Goal: Task Accomplishment & Management: Manage account settings

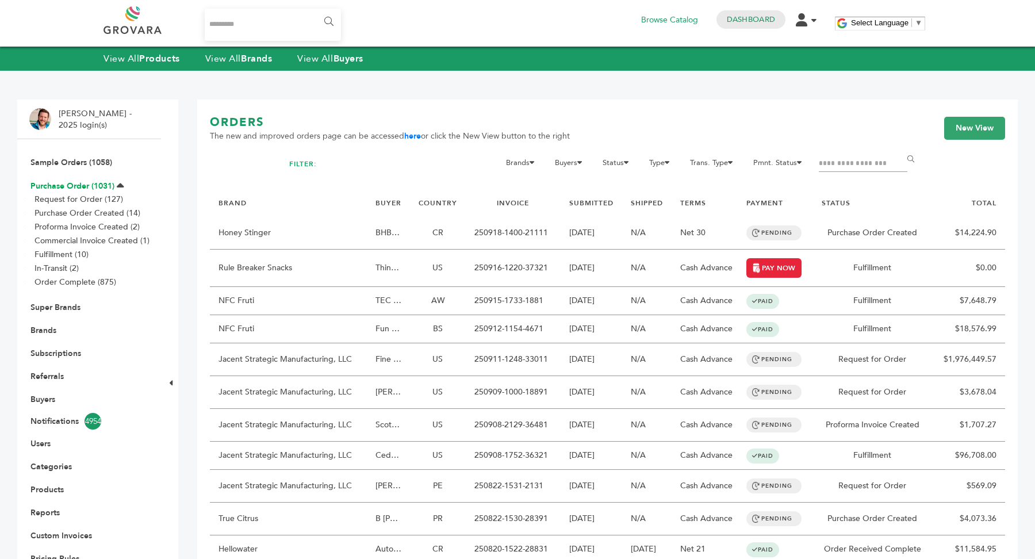
click at [78, 182] on link "Purchase Order (1031)" at bounding box center [72, 186] width 84 height 11
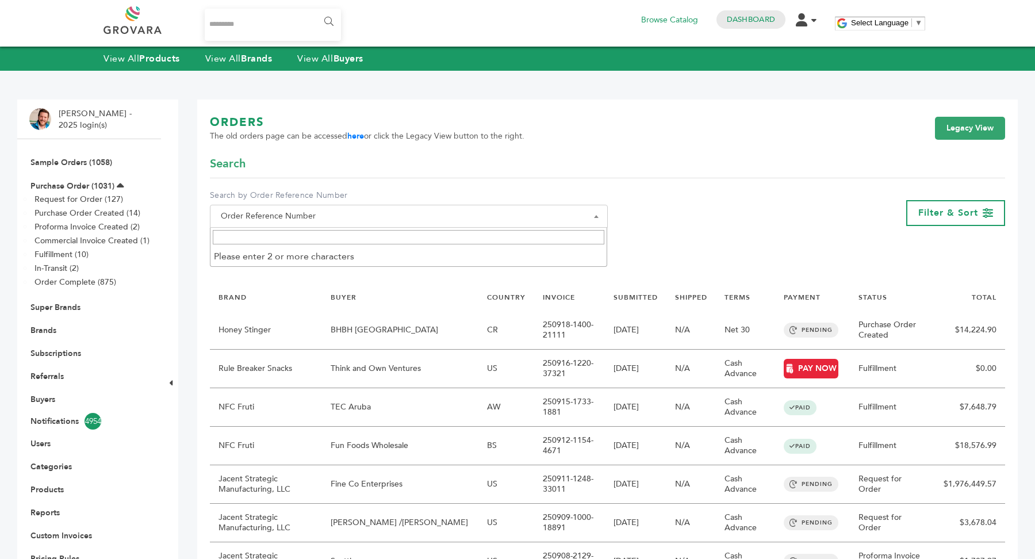
click at [403, 217] on span "Order Reference Number" at bounding box center [408, 216] width 385 height 16
click at [958, 133] on link "Legacy View" at bounding box center [970, 128] width 70 height 23
click at [355, 218] on span "Order Reference Number" at bounding box center [408, 216] width 385 height 16
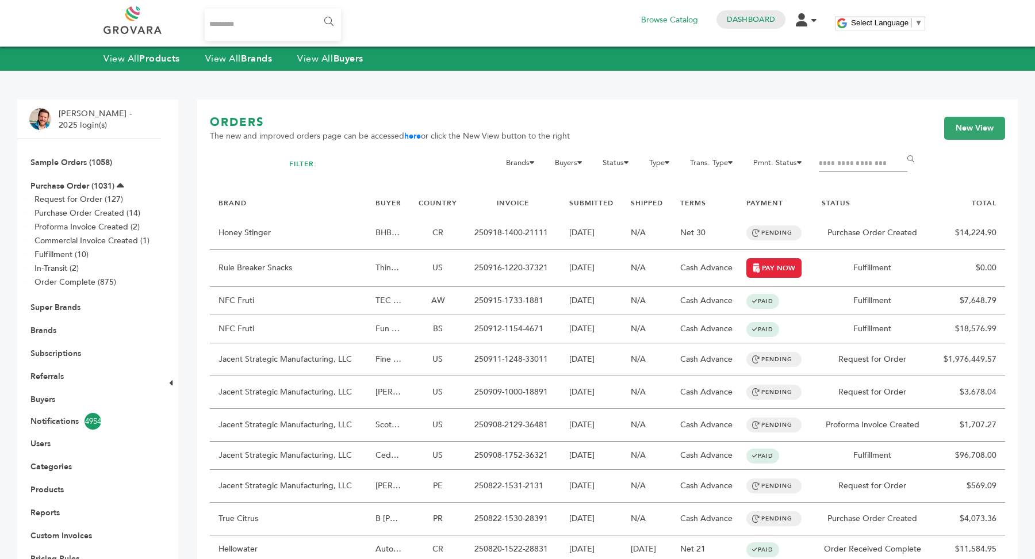
click at [859, 172] on div at bounding box center [863, 169] width 89 height 26
click at [859, 166] on input "Filter by keywords" at bounding box center [863, 164] width 89 height 16
type input "******"
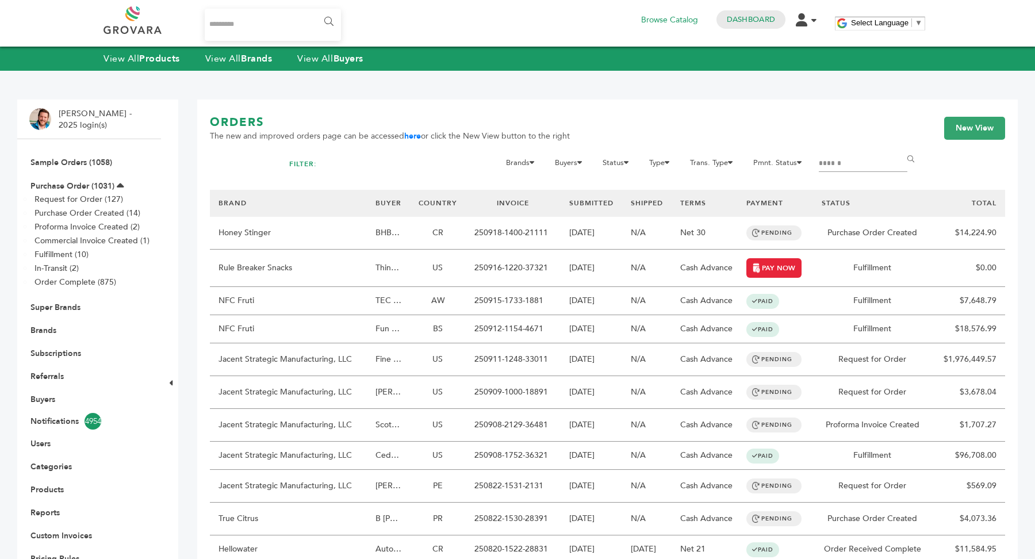
click at [900, 148] on input "******" at bounding box center [913, 159] width 26 height 23
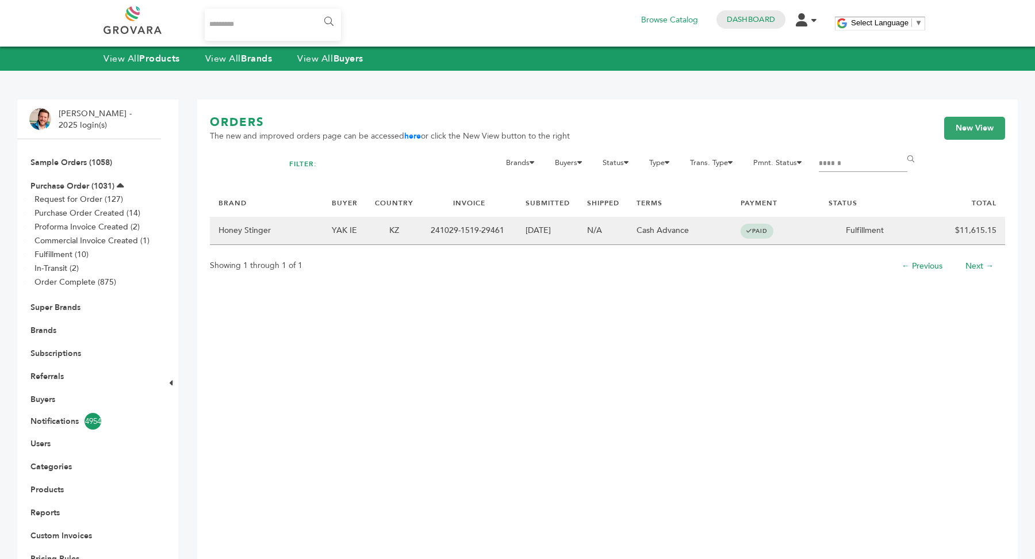
click at [480, 228] on td "241029-1519-29461" at bounding box center [469, 231] width 95 height 28
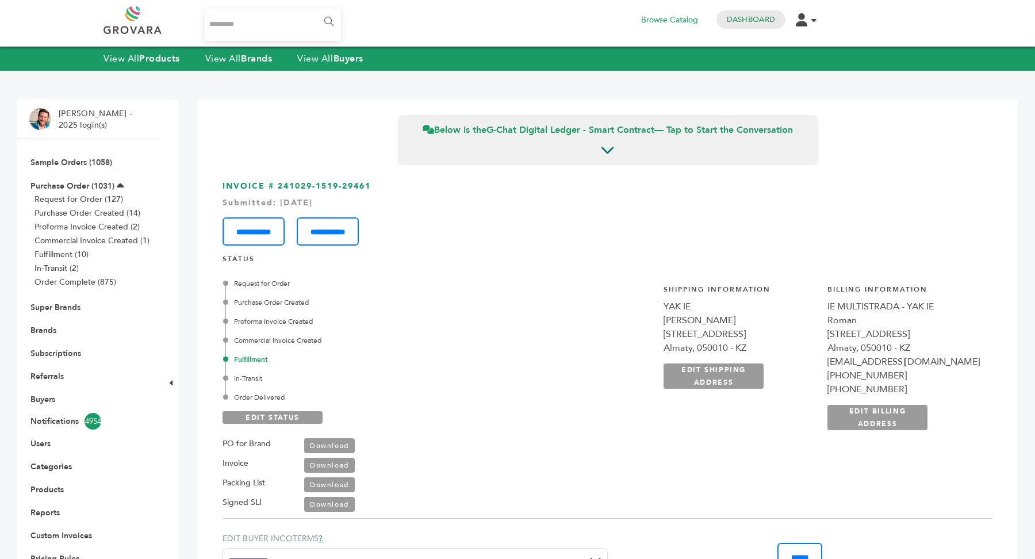
scroll to position [7235, 0]
click at [339, 466] on link "Download" at bounding box center [329, 465] width 51 height 15
click at [333, 441] on link "Download" at bounding box center [329, 445] width 51 height 15
